Goal: Task Accomplishment & Management: Use online tool/utility

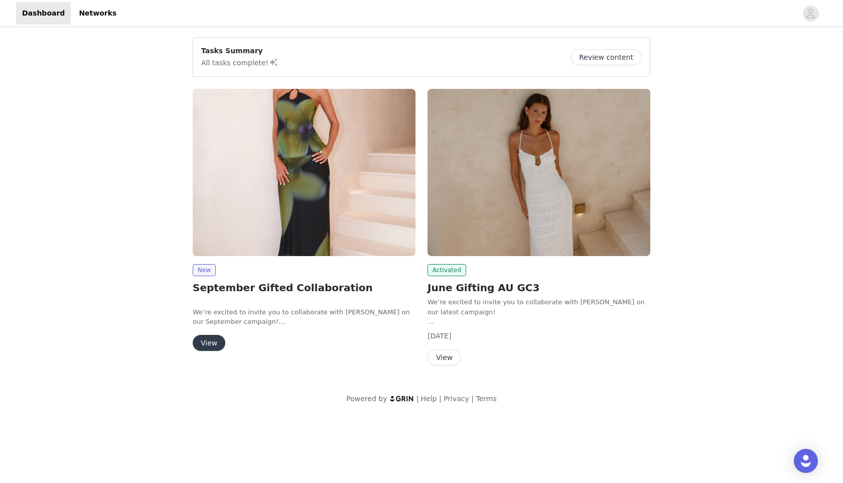
click at [207, 342] on button "View" at bounding box center [209, 343] width 33 height 16
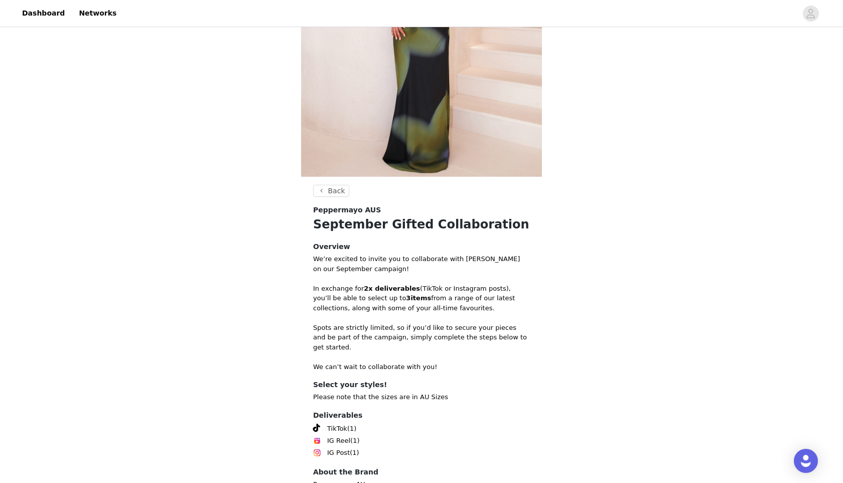
scroll to position [218, 0]
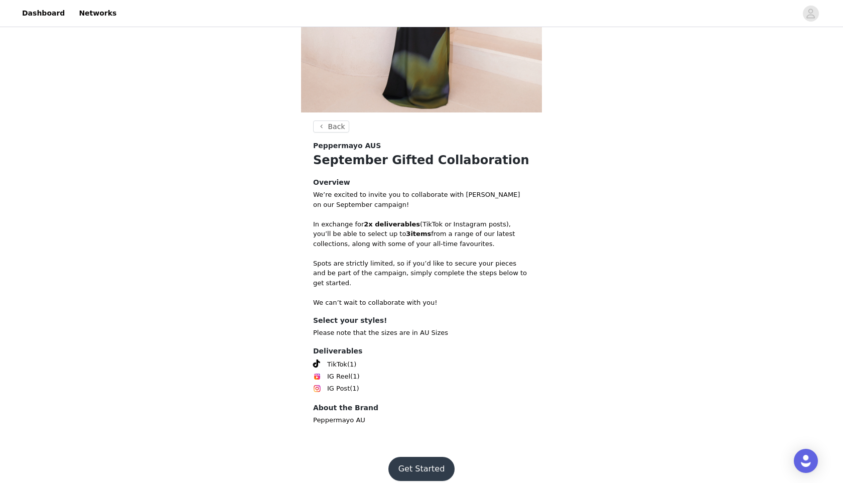
click at [415, 457] on button "Get Started" at bounding box center [421, 469] width 67 height 24
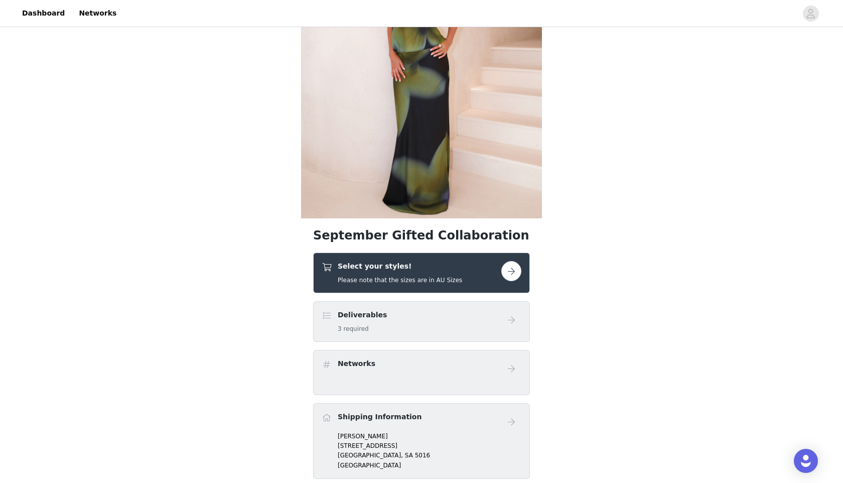
scroll to position [112, 0]
click at [494, 328] on div "Deliverables 3 required" at bounding box center [412, 321] width 180 height 24
click at [513, 275] on button "button" at bounding box center [511, 270] width 20 height 20
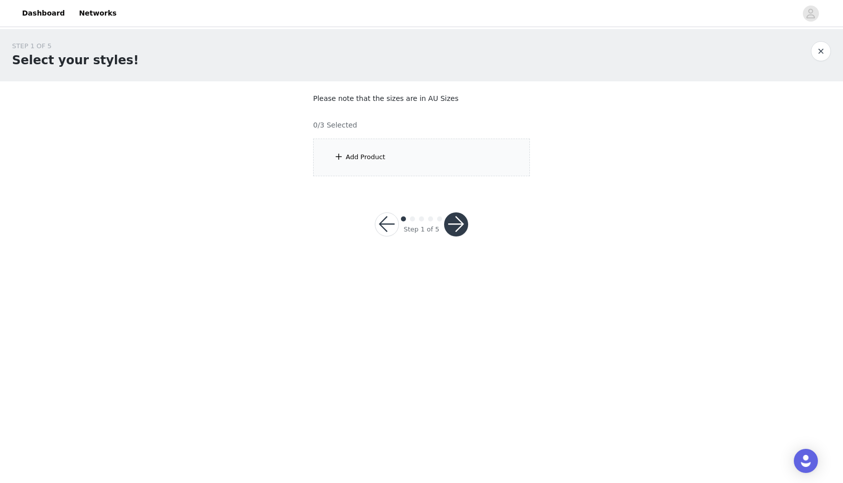
click at [412, 149] on div "Add Product" at bounding box center [421, 158] width 217 height 38
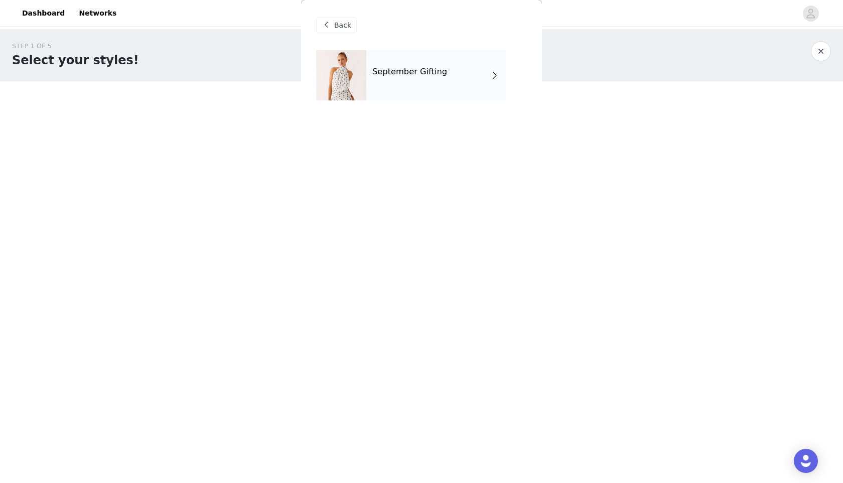
click at [422, 88] on div "September Gifting" at bounding box center [436, 75] width 140 height 50
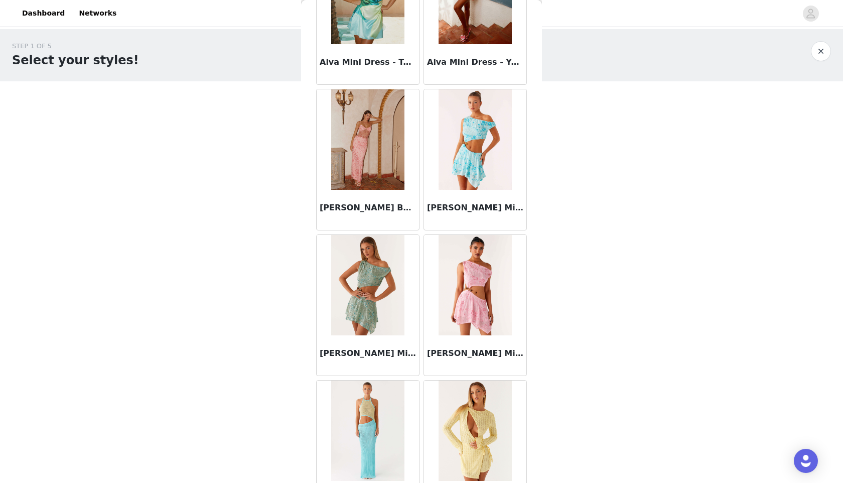
scroll to position [1053, 0]
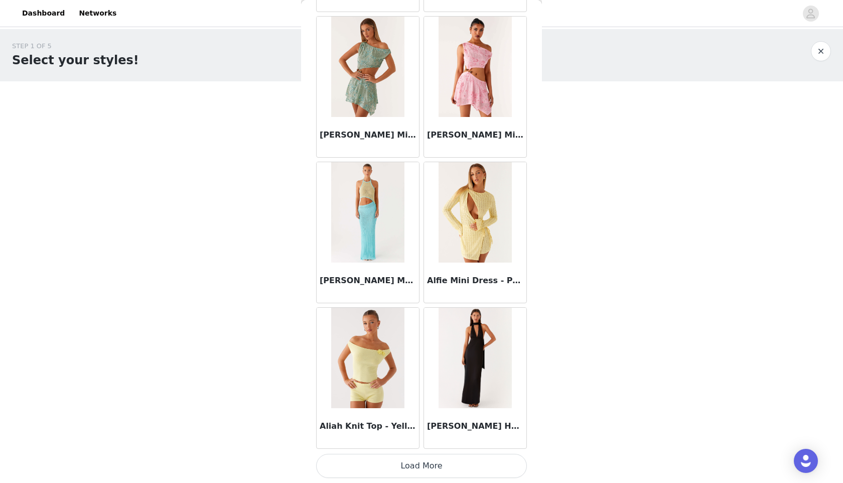
click at [455, 459] on button "Load More" at bounding box center [421, 466] width 211 height 24
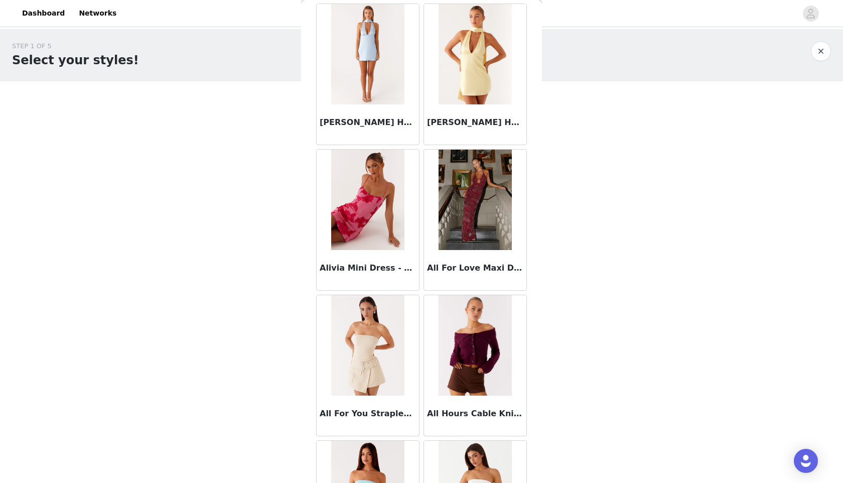
scroll to position [1781, 0]
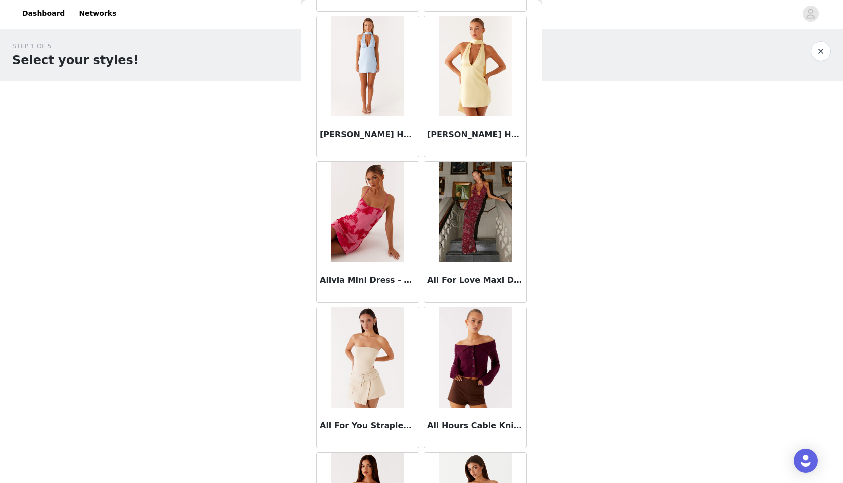
click at [602, 270] on body "Dashboard Networks STEP 1 OF 5 Select your styles! Please note that the sizes a…" at bounding box center [421, 241] width 843 height 483
click at [607, 300] on body "Dashboard Networks STEP 1 OF 5 Select your styles! Please note that the sizes a…" at bounding box center [421, 241] width 843 height 483
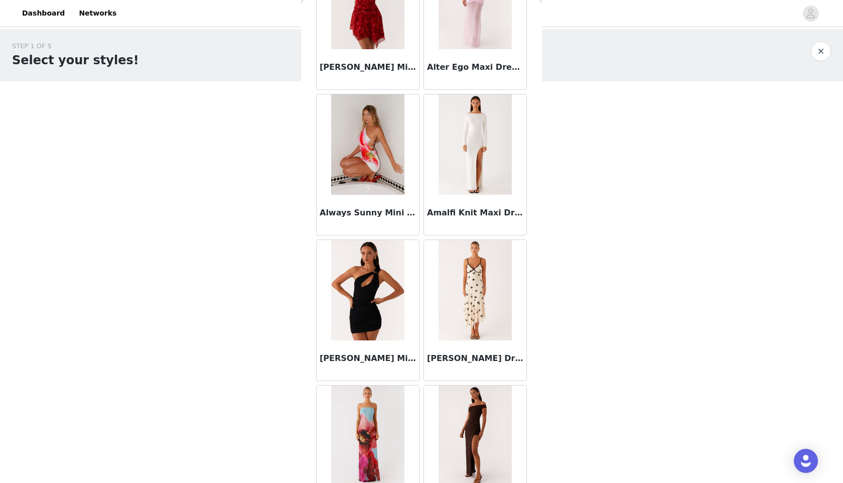
scroll to position [2508, 0]
